Goal: Task Accomplishment & Management: Complete application form

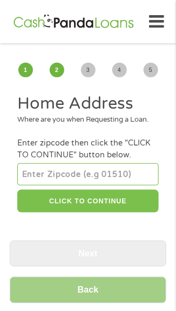
click at [75, 213] on button "CLICK TO CONTINUE" at bounding box center [87, 201] width 141 height 23
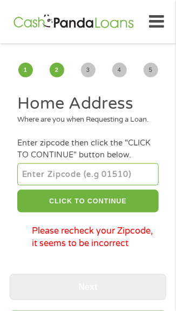
click at [90, 185] on input "number" at bounding box center [87, 174] width 141 height 22
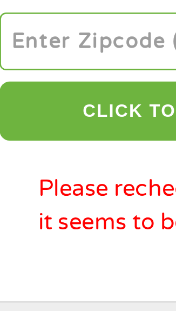
type input "30106"
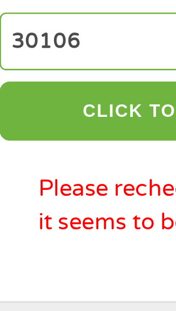
select select "[US_STATE]"
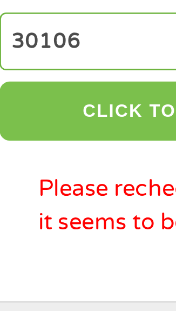
click at [63, 213] on button "CLICK TO CONTINUE" at bounding box center [87, 201] width 141 height 23
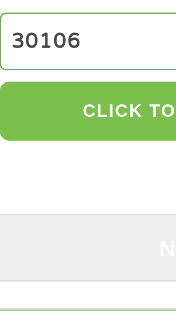
type input "30106"
type input "Austell"
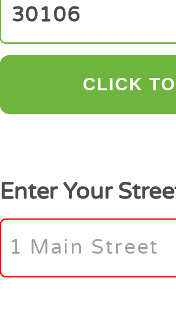
click at [51, 272] on input "Enter Your Street Address *" at bounding box center [87, 263] width 141 height 23
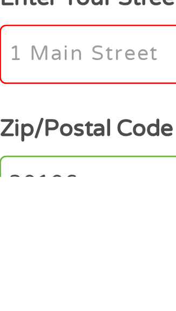
type input "2140 Perkerson Mill Rd"
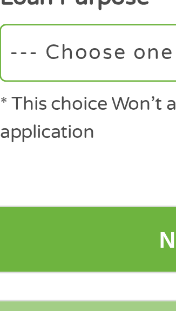
scroll to position [256, 0]
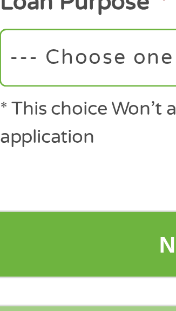
click at [74, 218] on select "--- Choose one --- Pay Bills Debt Consolidation Home Improvement Major Purchase…" at bounding box center [87, 207] width 141 height 22
select select "other"
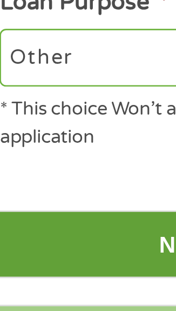
click at [55, 288] on input "Next" at bounding box center [88, 279] width 157 height 26
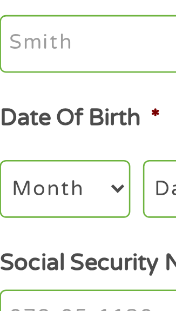
scroll to position [0, 0]
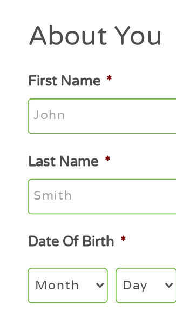
click at [59, 153] on input "First Name *" at bounding box center [87, 153] width 141 height 23
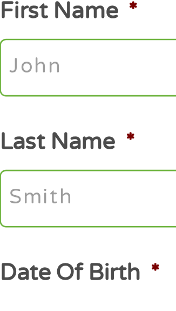
type input "Sandra"
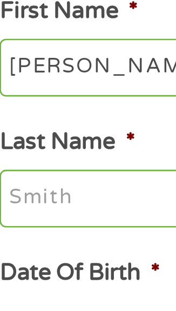
type input "Sanchez"
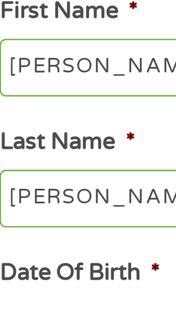
type input "sandrasanchez625@gmail.com"
type input "(770) 744-6203"
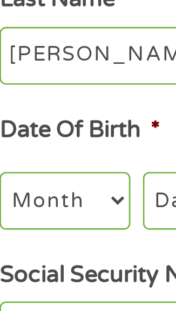
click at [54, 261] on select "Month 1 2 3 4 5 6 7 8 9 10 11 12" at bounding box center [42, 259] width 50 height 22
select select "4"
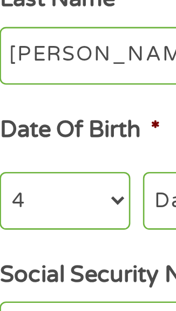
click at [79, 261] on select "Day 1 2 3 4 5 6 7 8 9 10 11 12 13 14 15 16 17 18 19 20 21 22 23 24 25 26 27 28 …" at bounding box center [91, 259] width 38 height 22
select select "5"
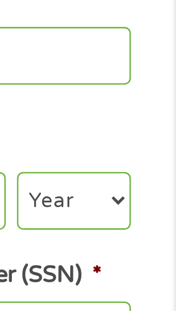
click at [141, 264] on select "Year 2007 2006 2005 2004 2003 2002 2001 2000 1999 1998 1997 1996 1995 1994 1993…" at bounding box center [137, 259] width 44 height 22
select select "1971"
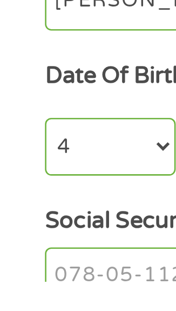
click at [32, 309] on input "Social Security Number (SSN) *" at bounding box center [87, 309] width 141 height 23
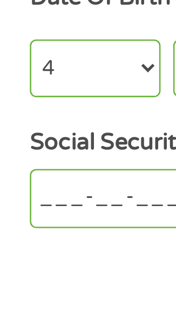
scroll to position [25, 0]
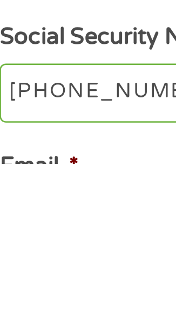
type input "254-08-9409"
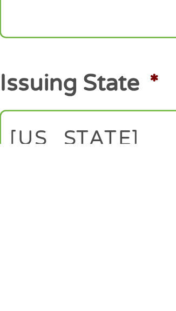
click at [68, 269] on input "Driver License Number *" at bounding box center [87, 259] width 141 height 23
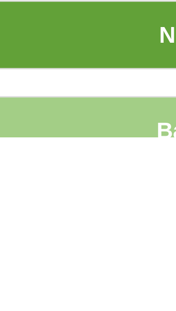
type input "055391225"
click at [72, 279] on input "Next" at bounding box center [88, 271] width 157 height 26
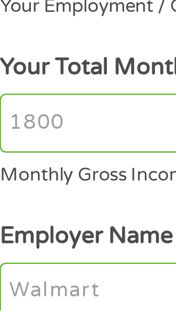
scroll to position [0, 0]
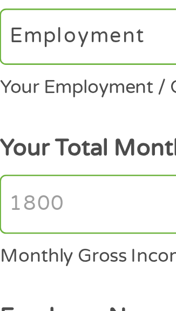
click at [50, 228] on input "Your Total Monthly Income *" at bounding box center [87, 239] width 141 height 23
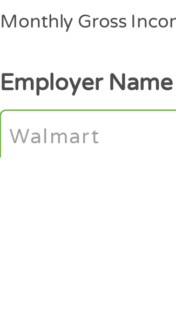
type input "2400"
click at [60, 292] on input "Employer Name *" at bounding box center [87, 303] width 141 height 23
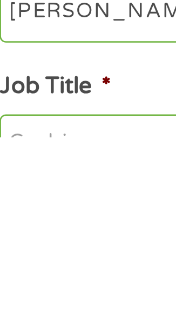
type input "Patak meats"
click at [55, 302] on input "Job Title *" at bounding box center [87, 313] width 141 height 23
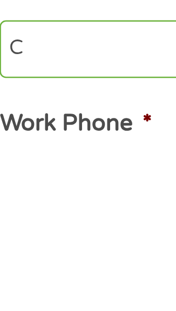
scroll to position [77, 0]
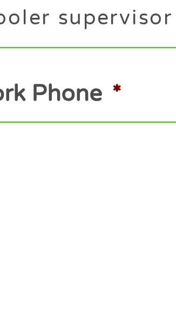
type input "Cooler supervisor"
click at [70, 305] on input "Work Phone *" at bounding box center [87, 316] width 141 height 23
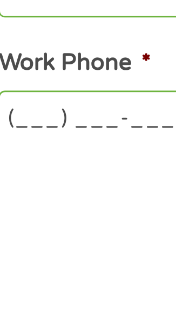
scroll to position [101, 0]
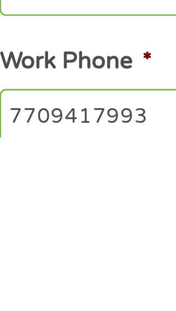
type input "(770) 941-7993"
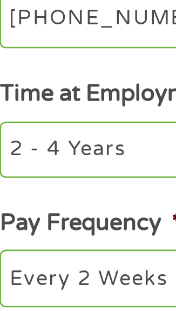
scroll to position [206, 0]
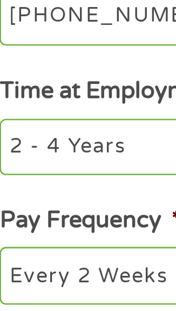
click at [69, 237] on select "--- Choose one --- 1 Year or less 1 - 2 Years 2 - 4 Years Over 4 Years" at bounding box center [87, 248] width 141 height 22
select select "60months"
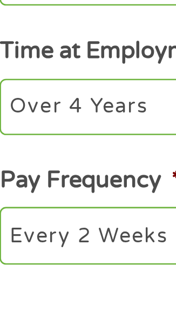
click at [73, 286] on select "--- Choose one --- Every 2 Weeks Every Week Monthly Semi-Monthly" at bounding box center [87, 297] width 141 height 22
select select "weekly"
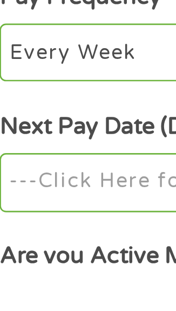
scroll to position [273, 0]
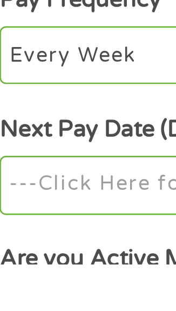
click at [76, 269] on input "Next Pay Date (DD/MM/YYYY) *" at bounding box center [87, 280] width 141 height 23
click at [71, 269] on input "Next Pay Date (DD/MM/YYYY) *" at bounding box center [87, 280] width 141 height 23
click at [73, 269] on input "Next Pay Date (DD/MM/YYYY) *" at bounding box center [87, 280] width 141 height 23
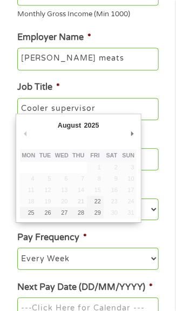
scroll to position [244, 0]
type input "29/08/2025"
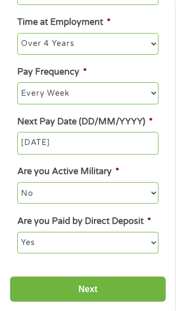
scroll to position [411, 0]
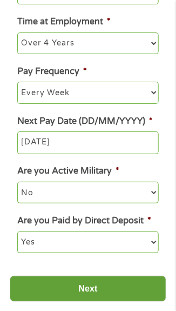
click at [108, 276] on input "Next" at bounding box center [88, 289] width 157 height 26
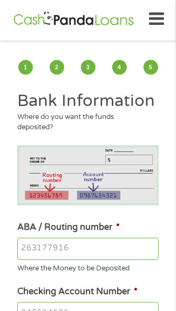
scroll to position [0, 0]
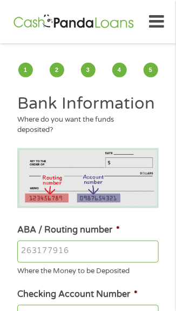
click at [86, 249] on input "ABA / Routing number *" at bounding box center [87, 252] width 141 height 23
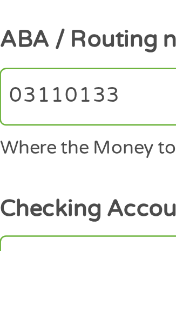
type input "031101334"
type input "SoFi Bank, National Association"
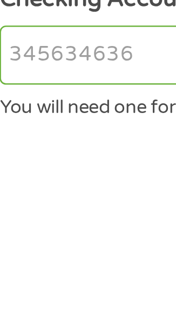
type input "031101334"
click at [66, 281] on input "Checking Account Number *" at bounding box center [87, 279] width 141 height 23
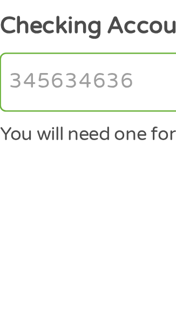
click at [69, 278] on input "Checking Account Number *" at bounding box center [87, 279] width 141 height 23
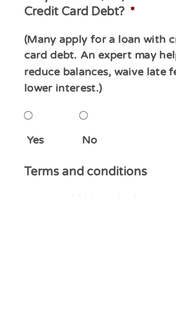
scroll to position [320, 0]
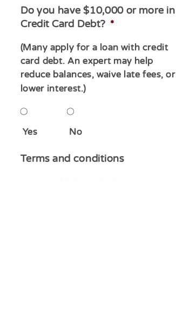
type input "411041801244"
click at [24, 264] on input "Yes" at bounding box center [20, 254] width 6 height 22
radio input "true"
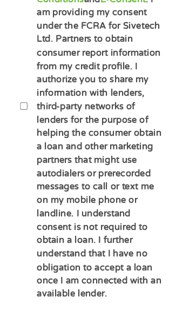
scroll to position [786, 0]
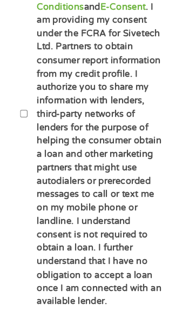
click at [26, 99] on label "By ticking this box, I confirm I am at least 18 years old. I confirm I have rea…" at bounding box center [84, 97] width 120 height 333
click at [24, 99] on input "By ticking this box, I confirm I am at least 18 years old. I confirm I have rea…" at bounding box center [20, 97] width 6 height 22
checkbox input "true"
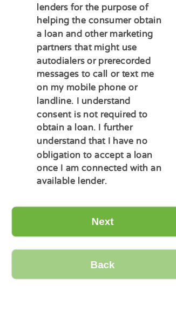
scroll to position [841, 0]
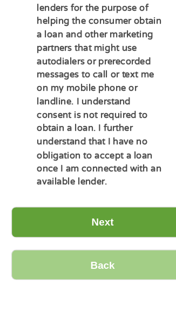
click at [89, 226] on input "Next" at bounding box center [88, 237] width 157 height 26
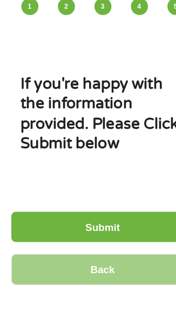
scroll to position [20, 0]
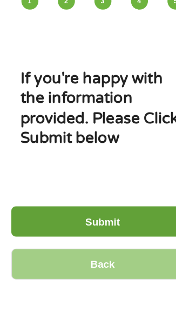
click at [99, 228] on input "Submit" at bounding box center [88, 239] width 157 height 26
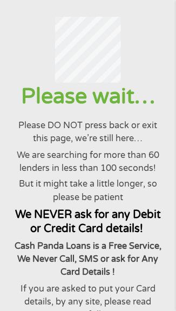
scroll to position [0, 0]
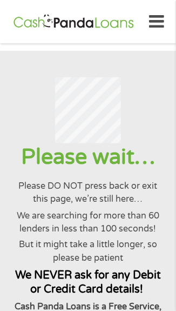
click at [156, 28] on icon at bounding box center [156, 22] width 15 height 26
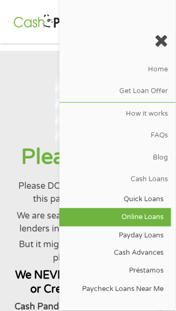
click at [141, 221] on link "Online Loans" at bounding box center [115, 217] width 112 height 18
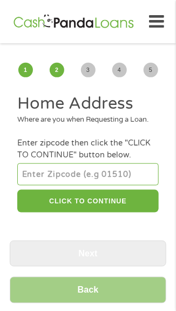
click at [119, 185] on input "number" at bounding box center [87, 174] width 141 height 22
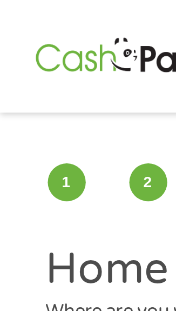
type input "30106"
